Goal: Transaction & Acquisition: Book appointment/travel/reservation

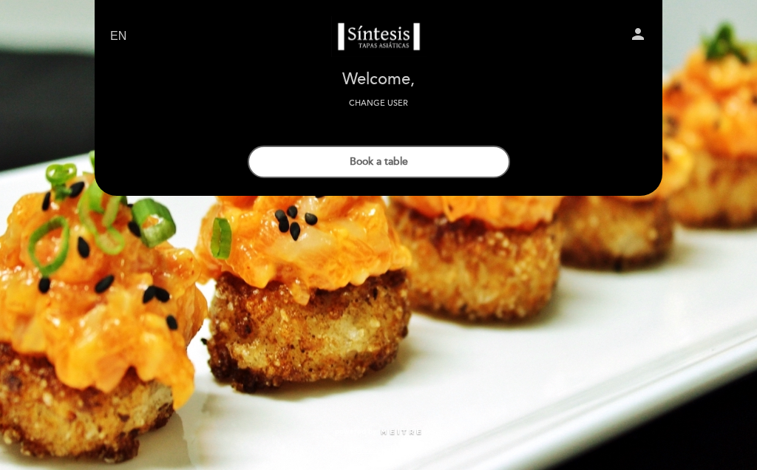
click at [457, 160] on button "Book a table" at bounding box center [379, 162] width 262 height 33
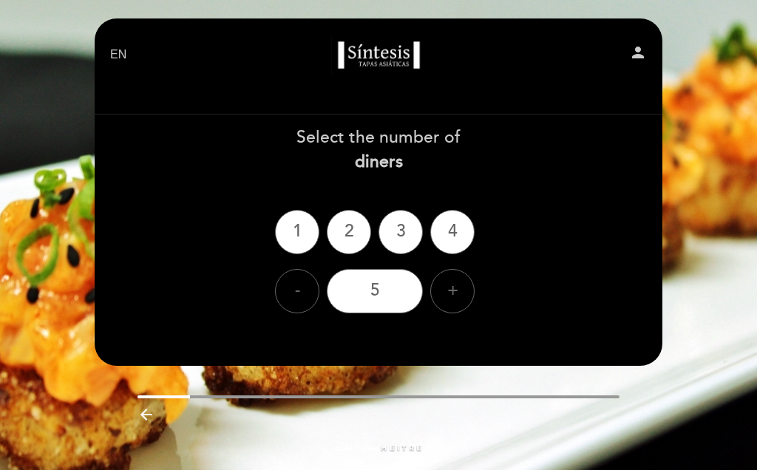
click at [367, 228] on div "2" at bounding box center [349, 232] width 44 height 44
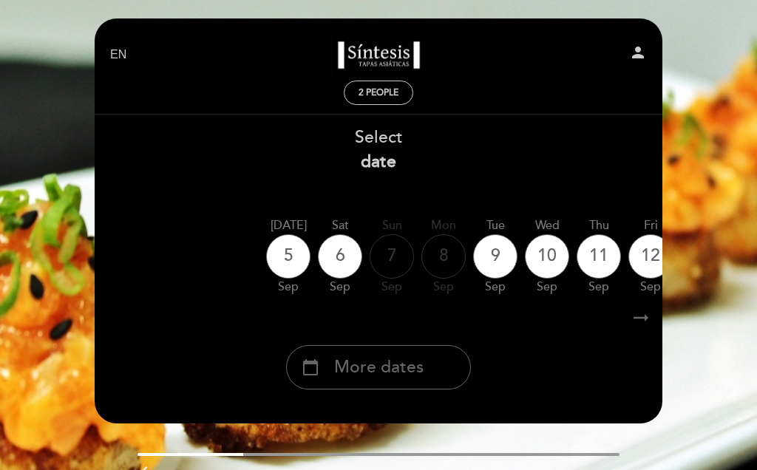
click at [271, 249] on div "5" at bounding box center [288, 256] width 44 height 44
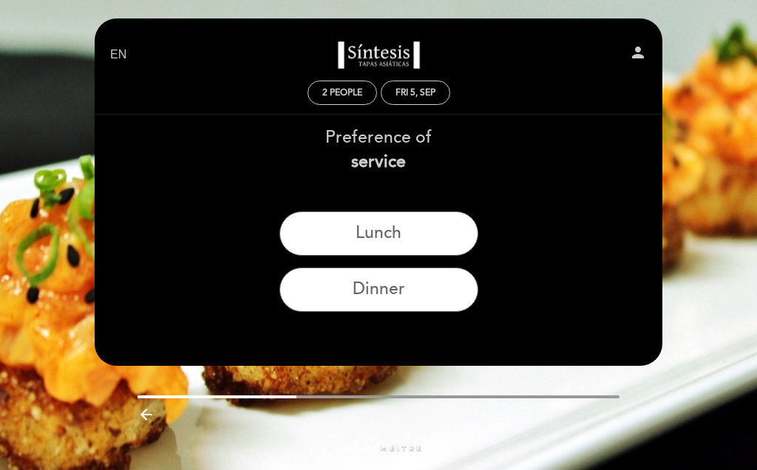
click at [425, 294] on button "Dinner" at bounding box center [378, 290] width 199 height 44
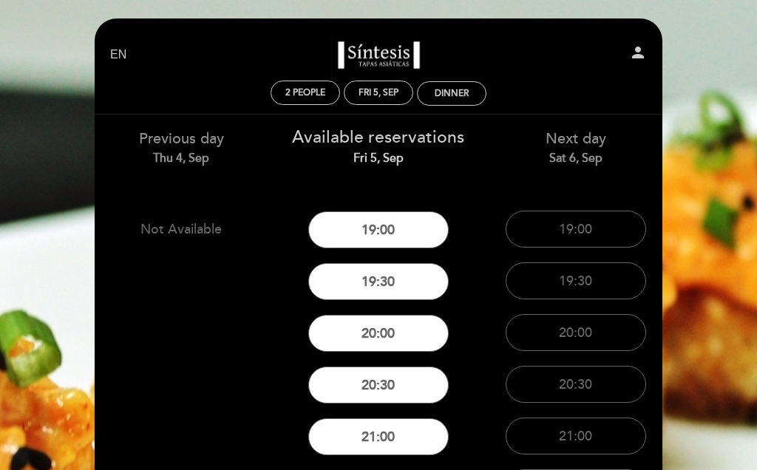
click at [406, 392] on button "20:30" at bounding box center [378, 385] width 140 height 37
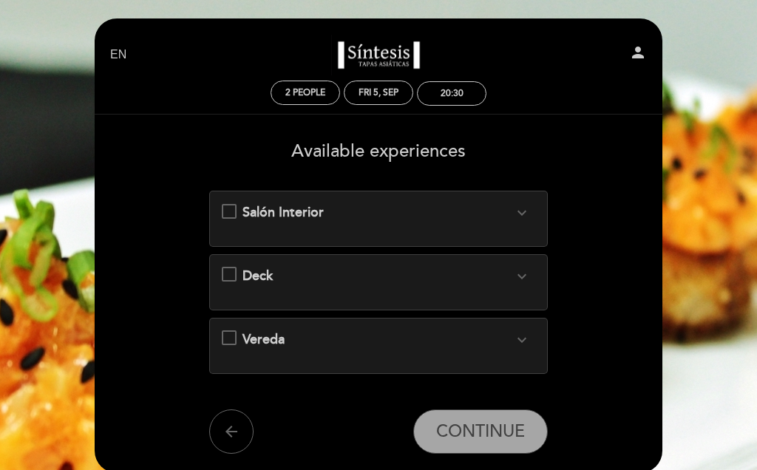
click at [228, 211] on div "Salón Interior expand_more Importante: Si vienes con cochecito y quieres reserv…" at bounding box center [379, 212] width 314 height 19
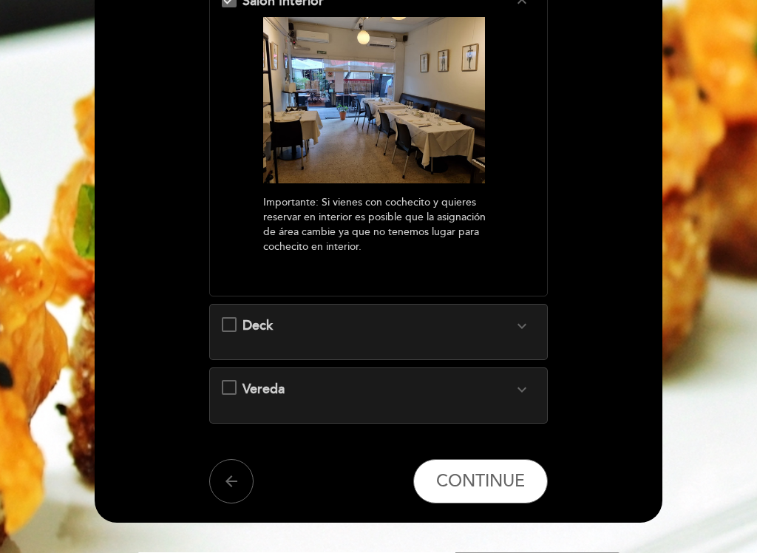
scroll to position [215, 0]
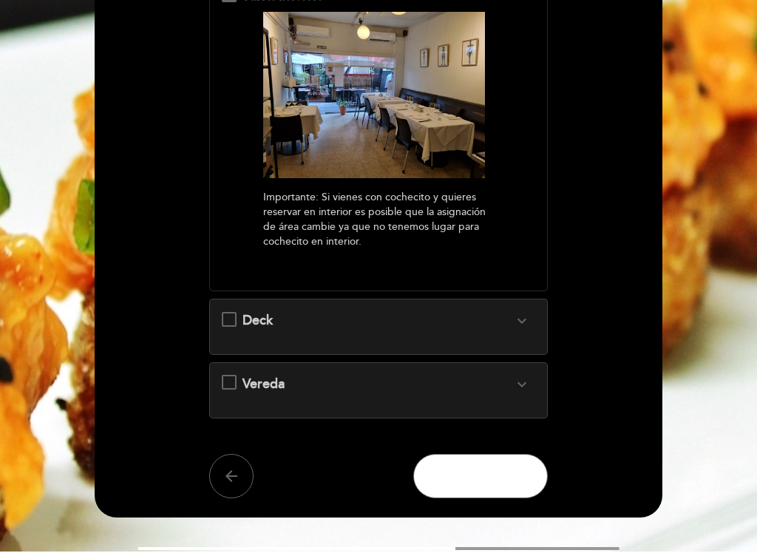
click at [488, 469] on span "CONTINUE" at bounding box center [480, 477] width 89 height 21
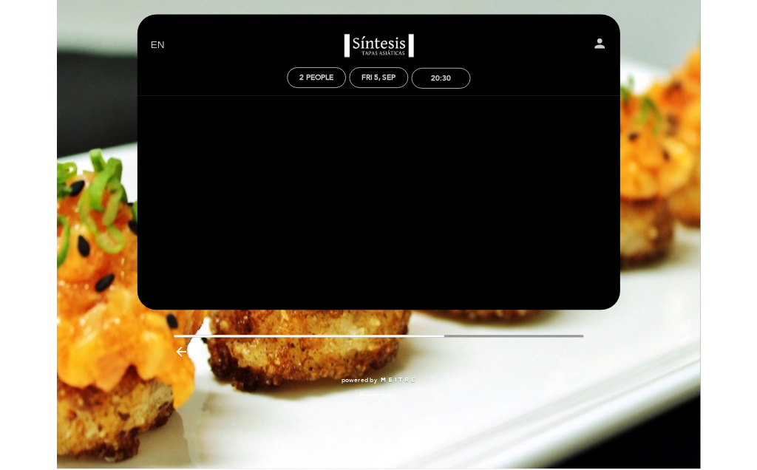
scroll to position [0, 0]
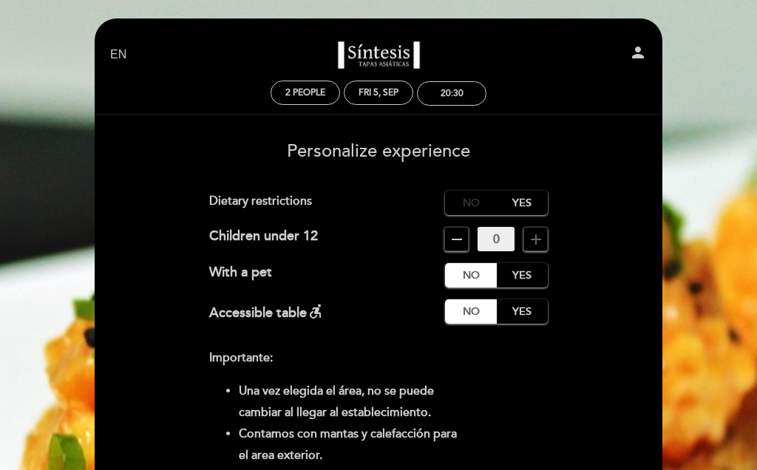
click at [469, 201] on label "No" at bounding box center [471, 203] width 52 height 24
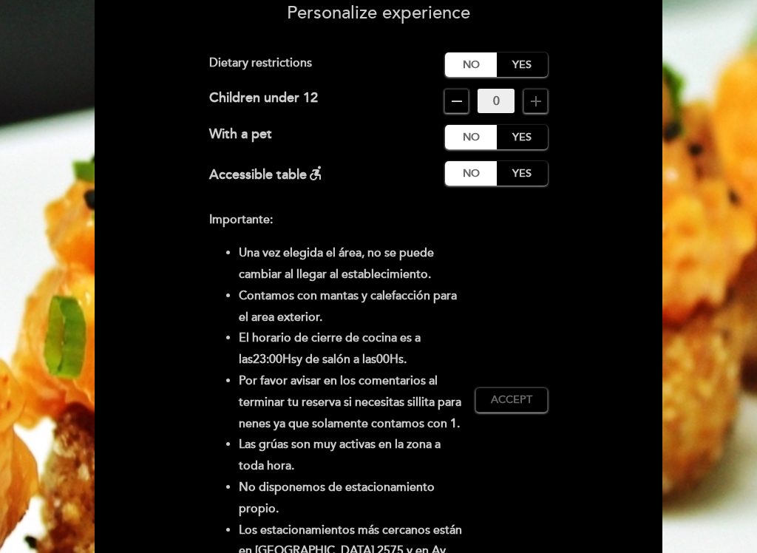
click at [595, 245] on form "Service charge : 0 % Nothing selected 0 % 15 % 18 % 20 % Dietary restrictions N…" at bounding box center [378, 355] width 547 height 606
click at [531, 407] on span "Accept" at bounding box center [511, 400] width 41 height 16
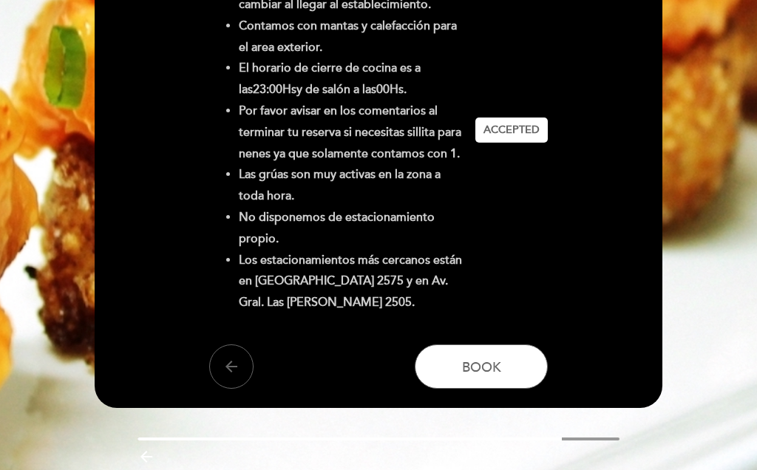
scroll to position [396, 0]
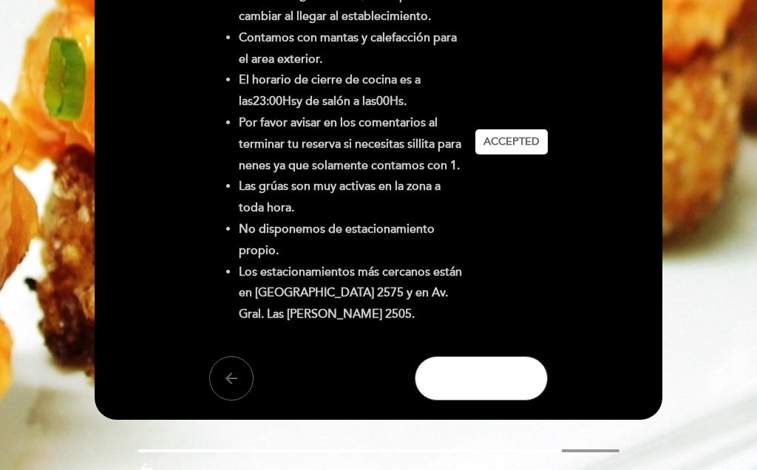
click at [489, 387] on span "Book" at bounding box center [481, 378] width 39 height 16
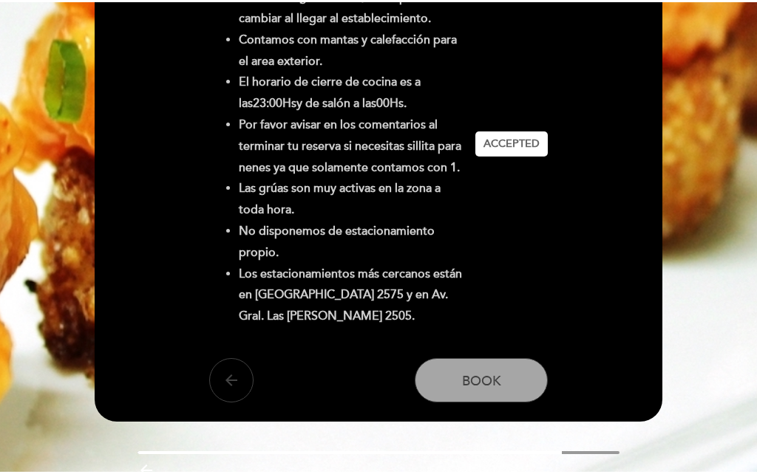
scroll to position [16, 0]
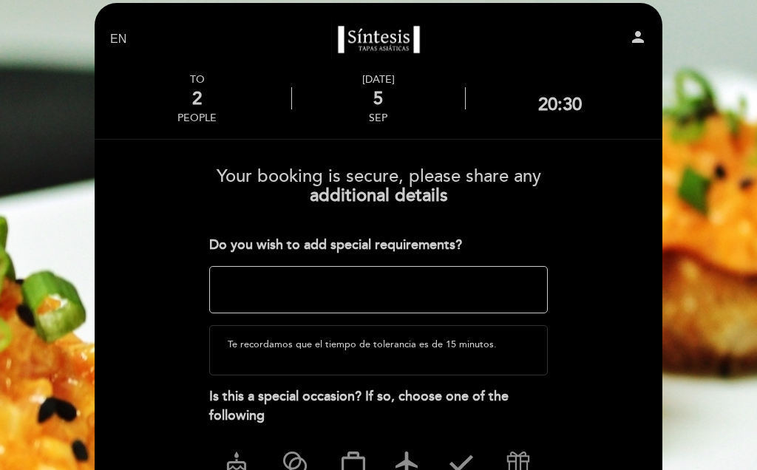
click at [474, 294] on textarea at bounding box center [378, 289] width 339 height 47
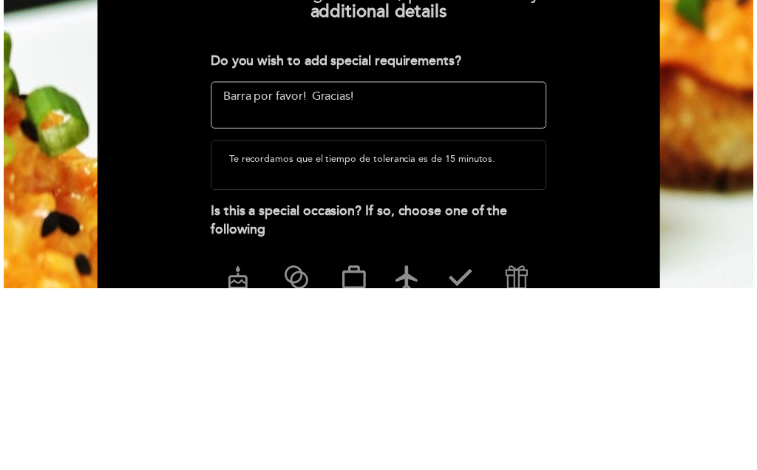
scroll to position [200, 0]
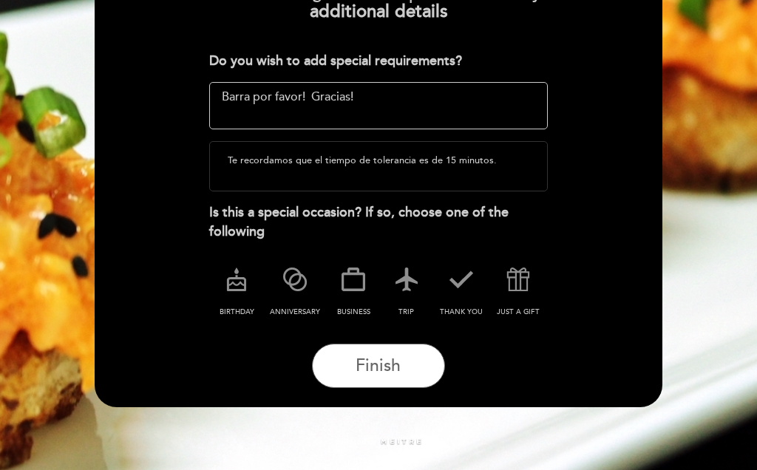
type textarea "Barra por favor! Gracias!"
click at [401, 356] on button "Finish" at bounding box center [378, 366] width 133 height 44
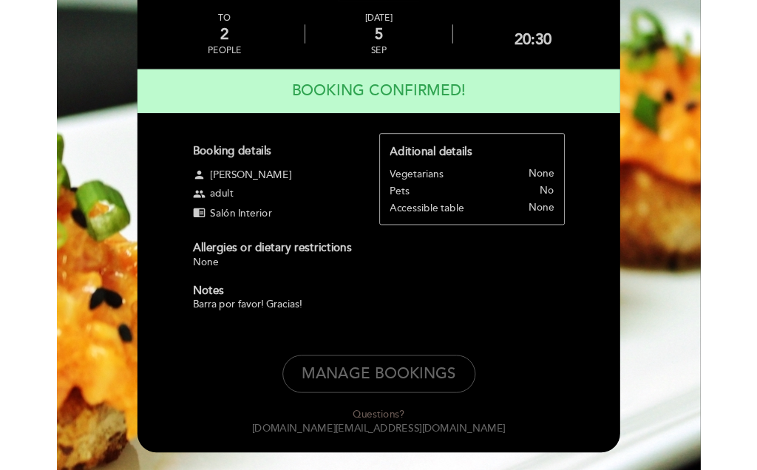
scroll to position [0, 0]
